Goal: Task Accomplishment & Management: Manage account settings

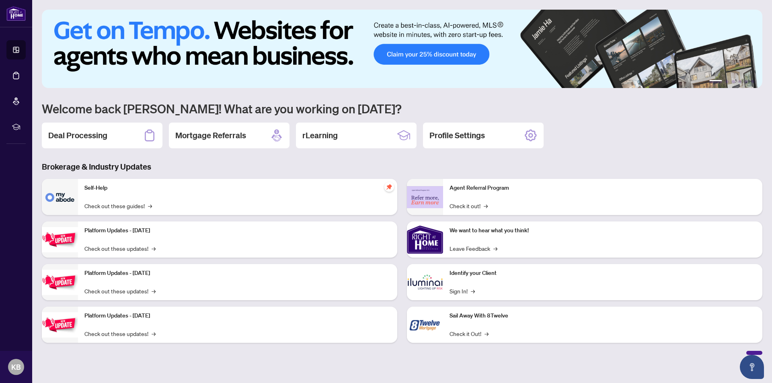
click at [98, 135] on h2 "Deal Processing" at bounding box center [77, 135] width 59 height 11
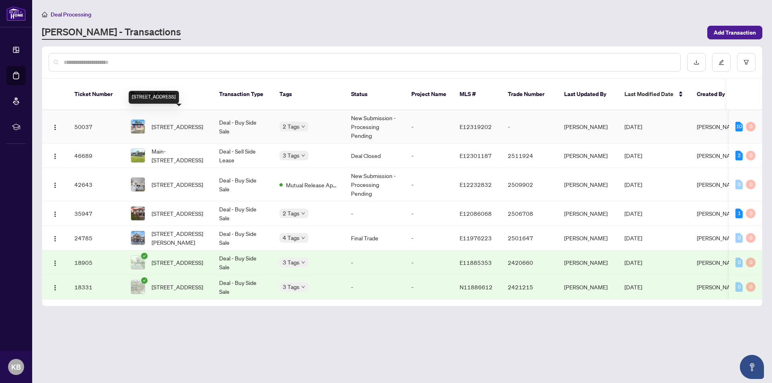
click at [157, 122] on span "[STREET_ADDRESS]" at bounding box center [177, 126] width 51 height 9
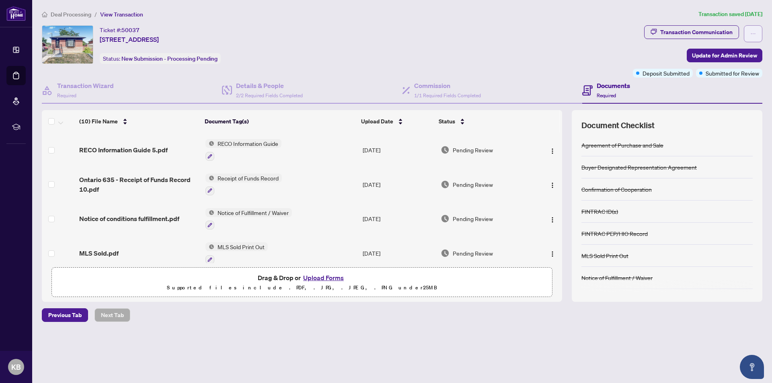
click at [754, 28] on span "button" at bounding box center [753, 33] width 6 height 13
click at [641, 56] on div "Transaction Communication Update for Admin Review Deposit Submitted Submitted f…" at bounding box center [697, 51] width 129 height 52
click at [755, 53] on span "Update for Admin Review" at bounding box center [724, 55] width 65 height 13
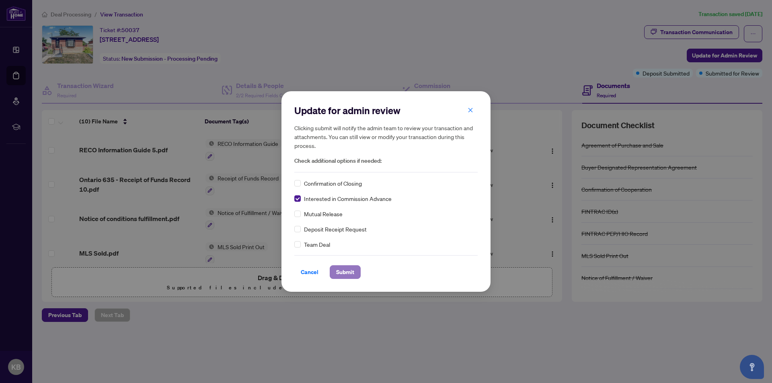
click at [351, 270] on span "Submit" at bounding box center [345, 272] width 18 height 13
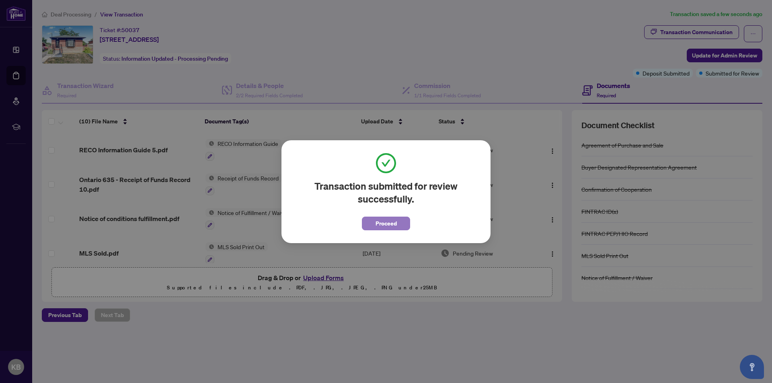
click at [381, 219] on span "Proceed" at bounding box center [385, 223] width 21 height 13
